Goal: Navigation & Orientation: Understand site structure

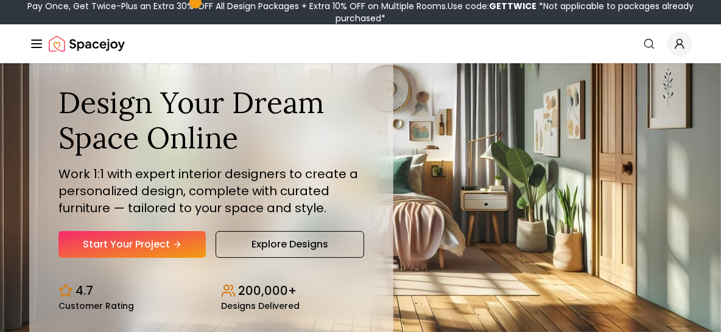
click at [181, 38] on div "Spacejoy Search" at bounding box center [360, 44] width 662 height 24
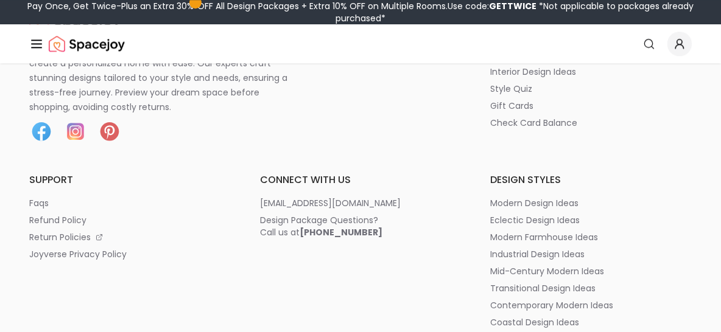
scroll to position [5942, 0]
